Goal: Transaction & Acquisition: Download file/media

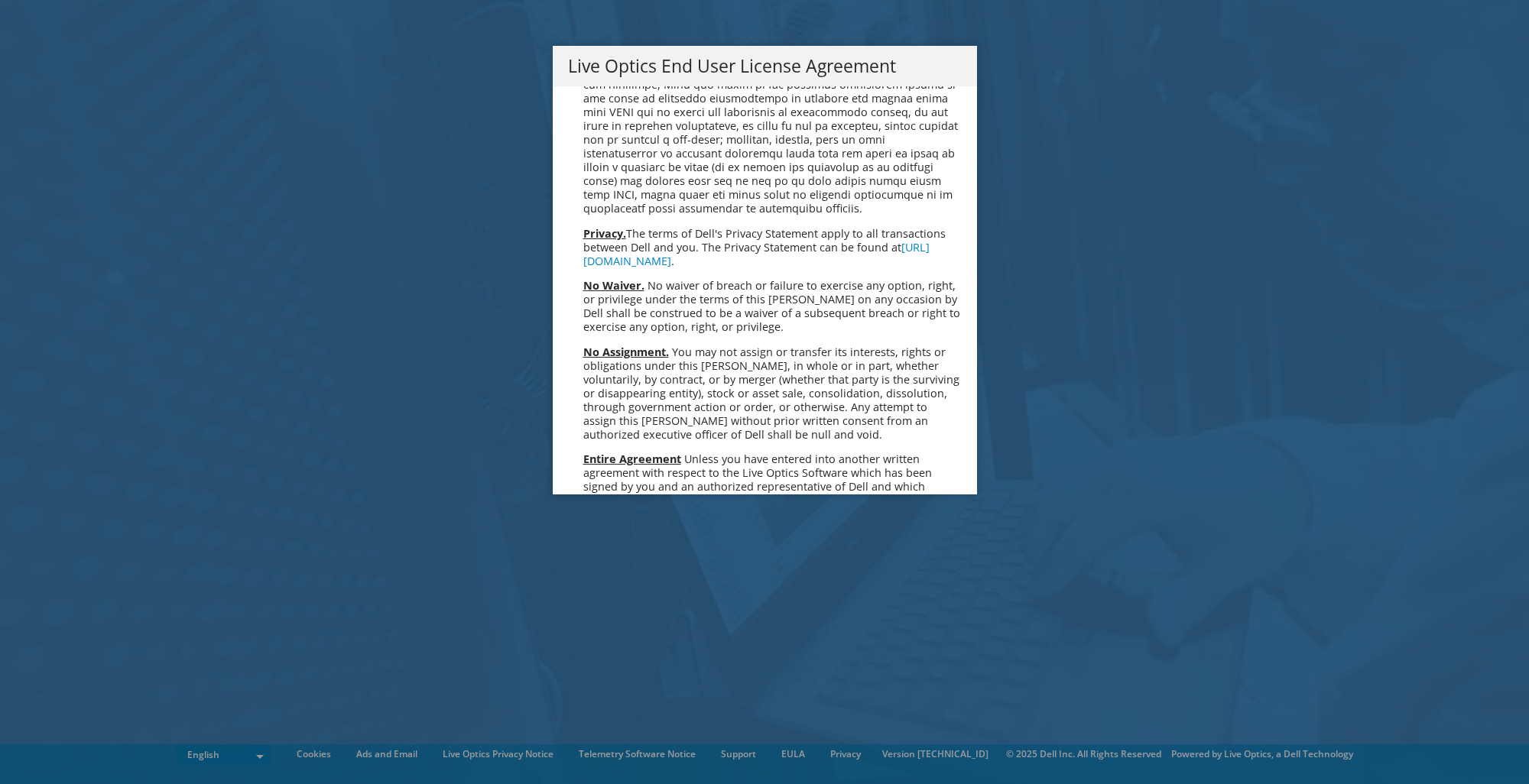
scroll to position [5780, 0]
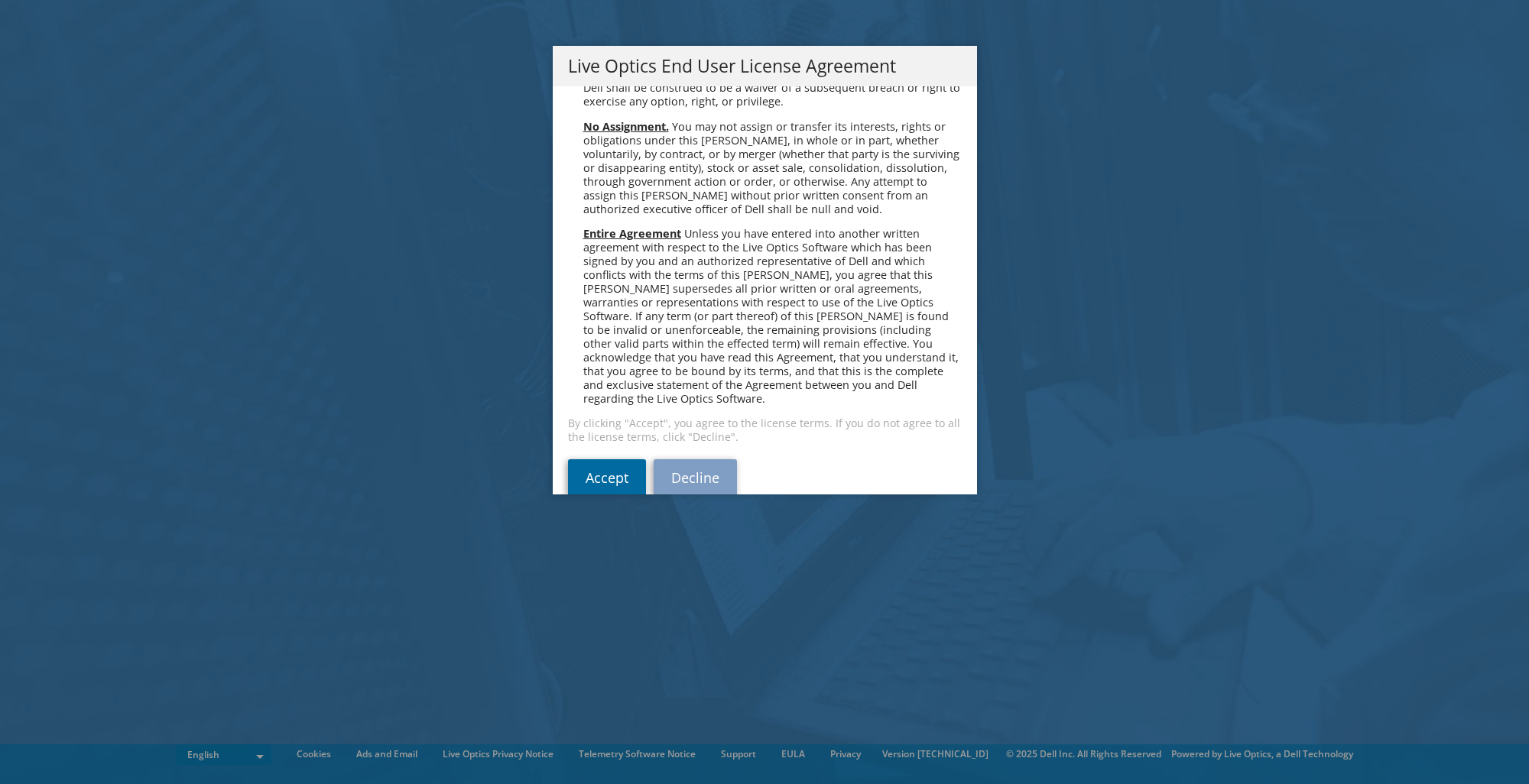
click at [615, 460] on link "Accept" at bounding box center [607, 478] width 78 height 37
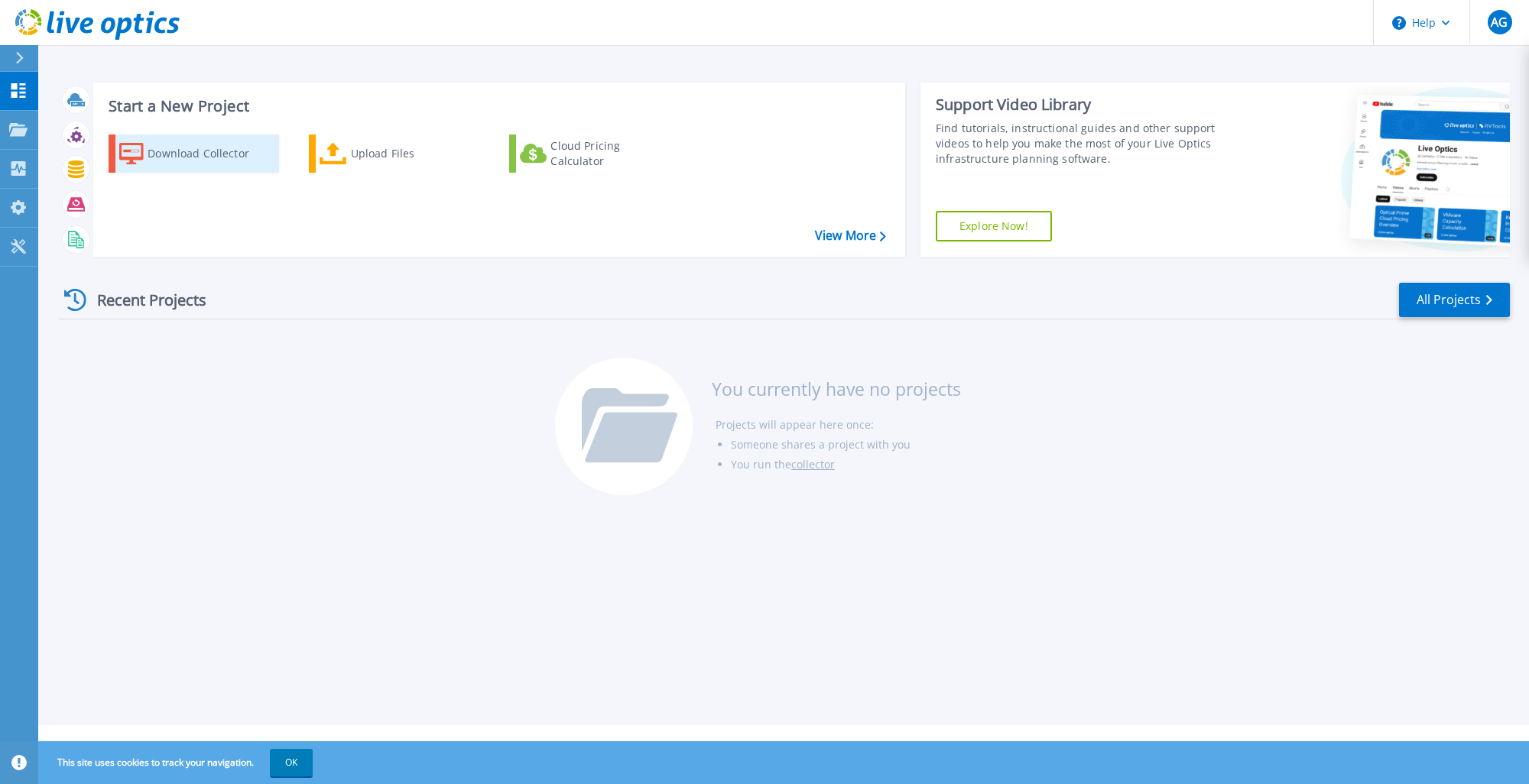
click at [203, 156] on div "Download Collector" at bounding box center [209, 154] width 122 height 31
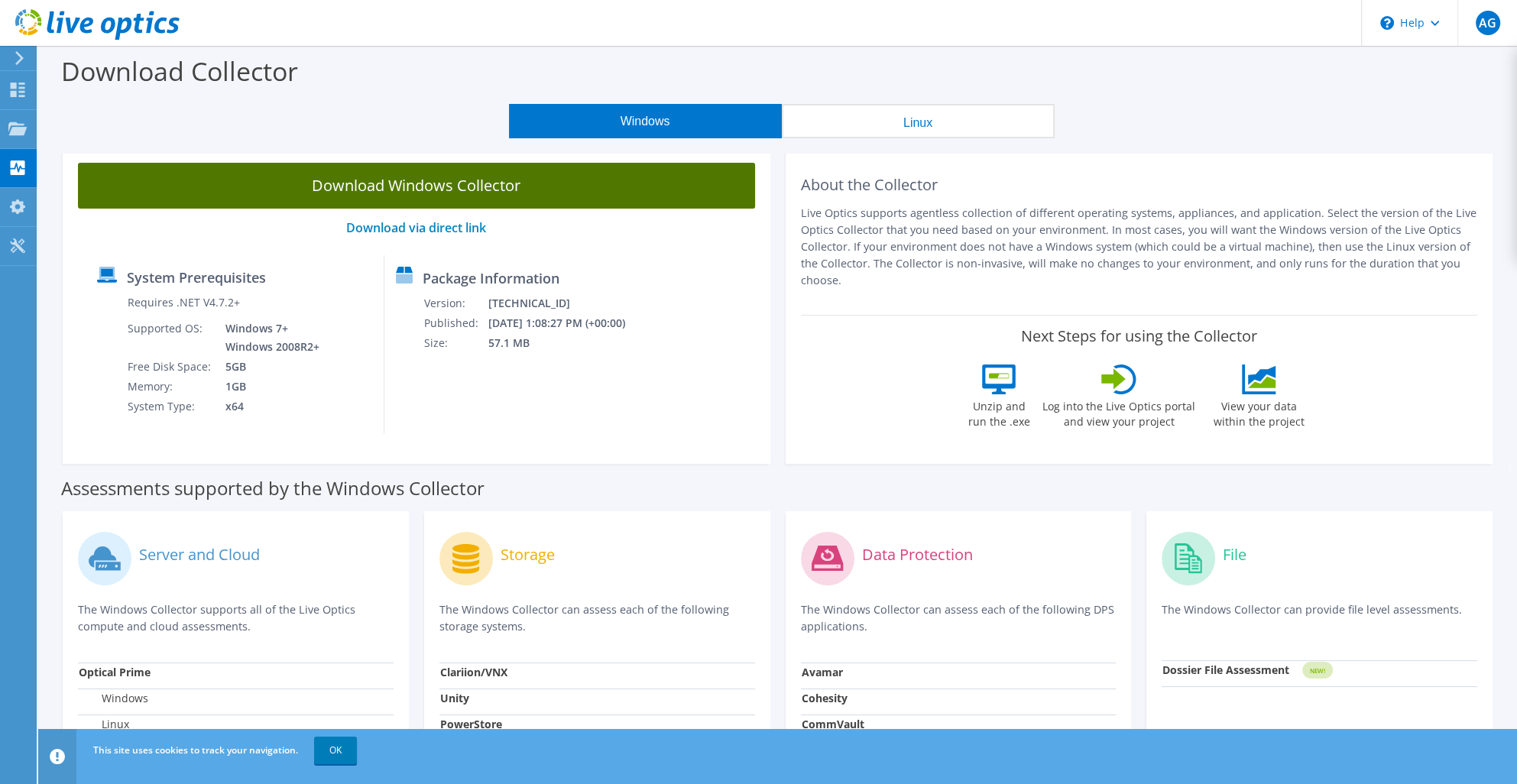
click at [438, 197] on link "Download Windows Collector" at bounding box center [416, 186] width 677 height 46
